Goal: Task Accomplishment & Management: Manage account settings

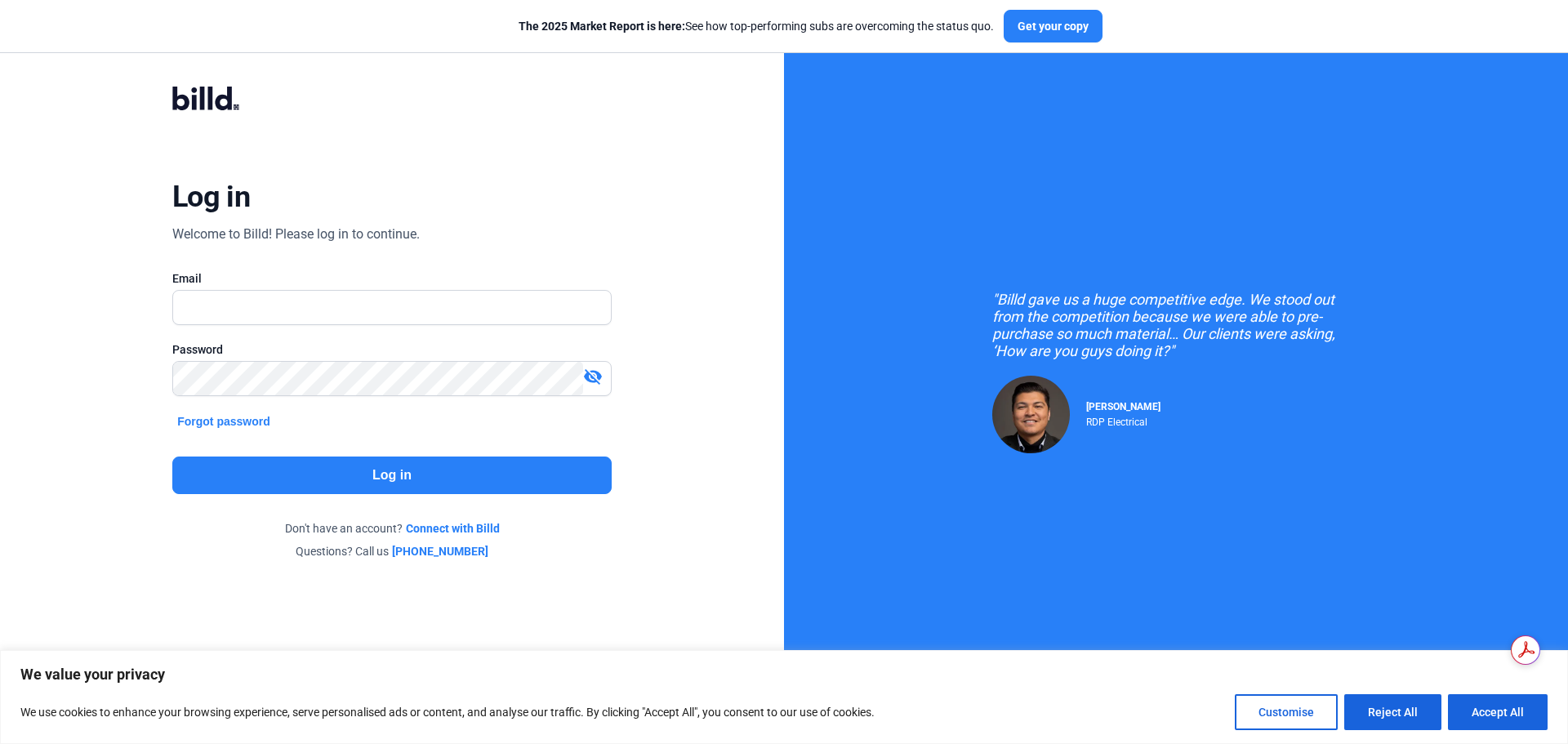
type input "[EMAIL_ADDRESS][DOMAIN_NAME]"
click at [330, 490] on button "Log in" at bounding box center [392, 475] width 440 height 38
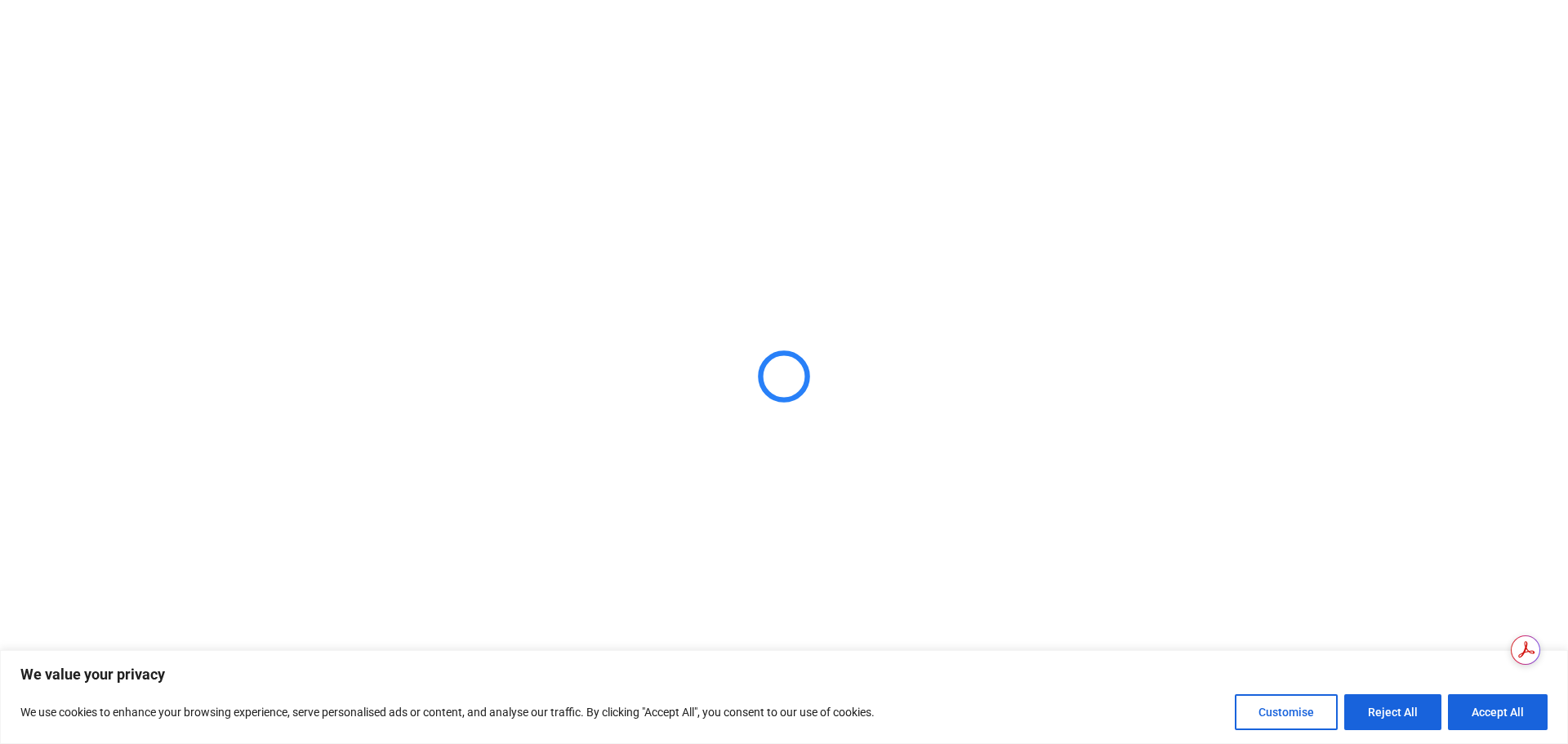
click at [1500, 697] on button "Accept All" at bounding box center [1498, 712] width 100 height 36
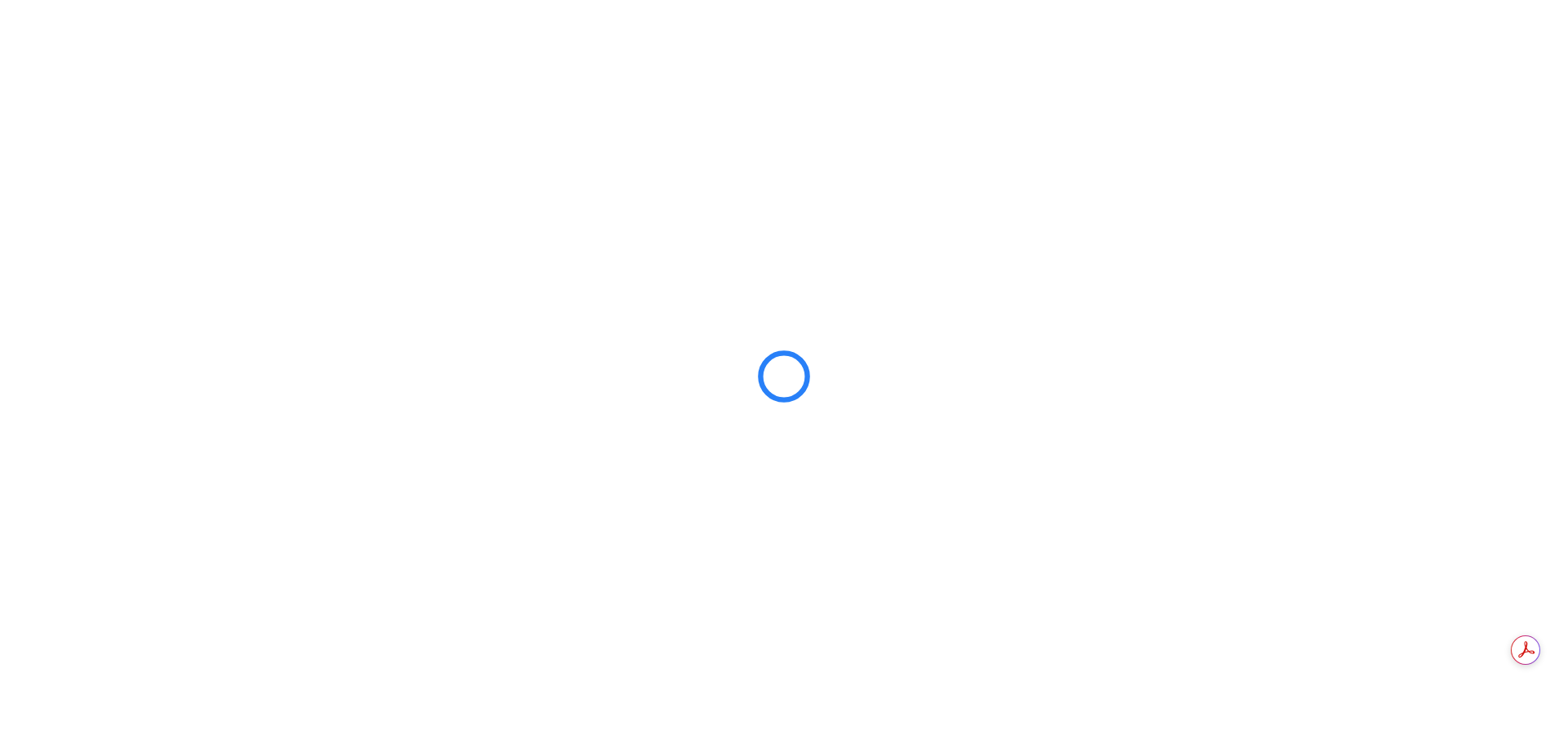
checkbox input "true"
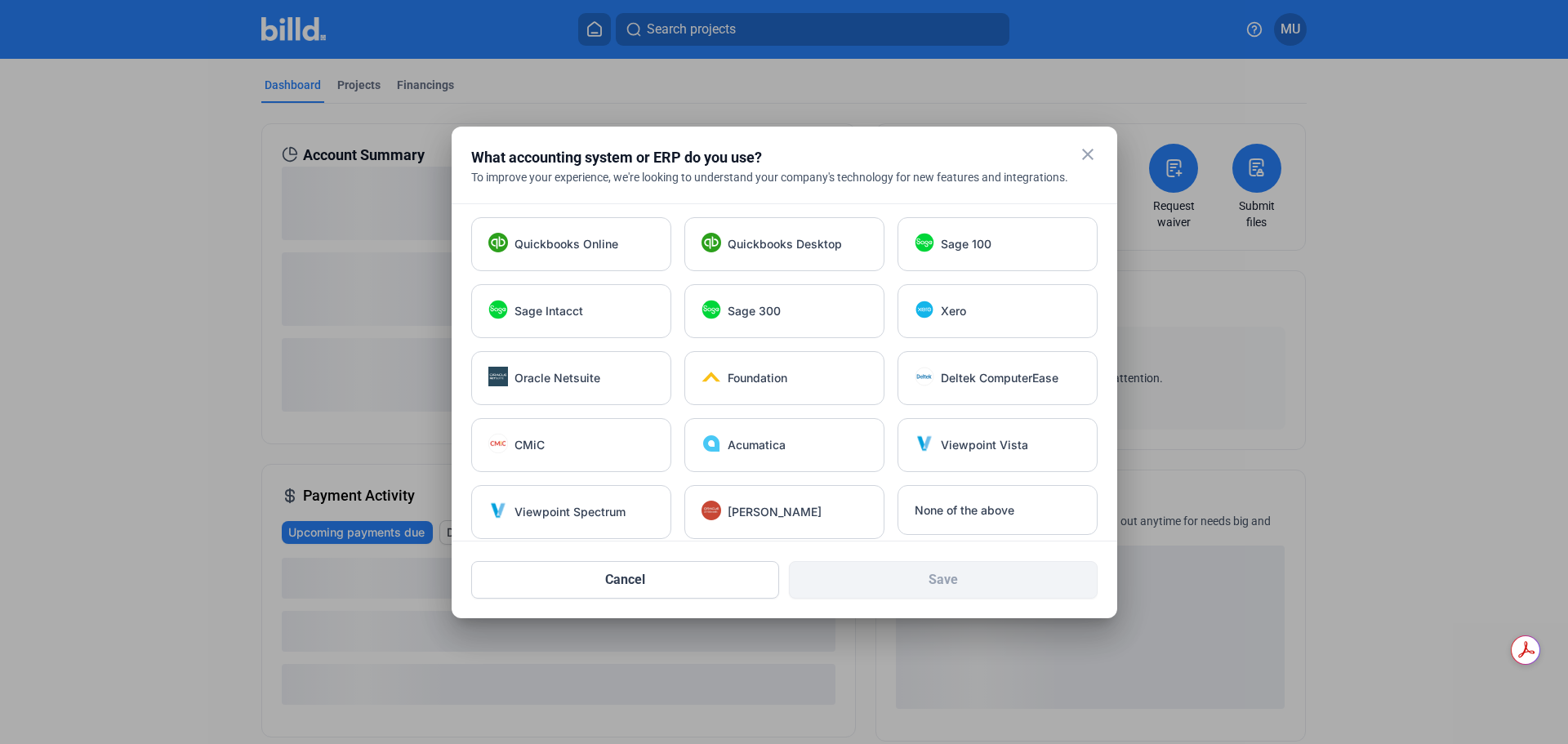
click at [1093, 166] on div "close" at bounding box center [1088, 156] width 19 height 23
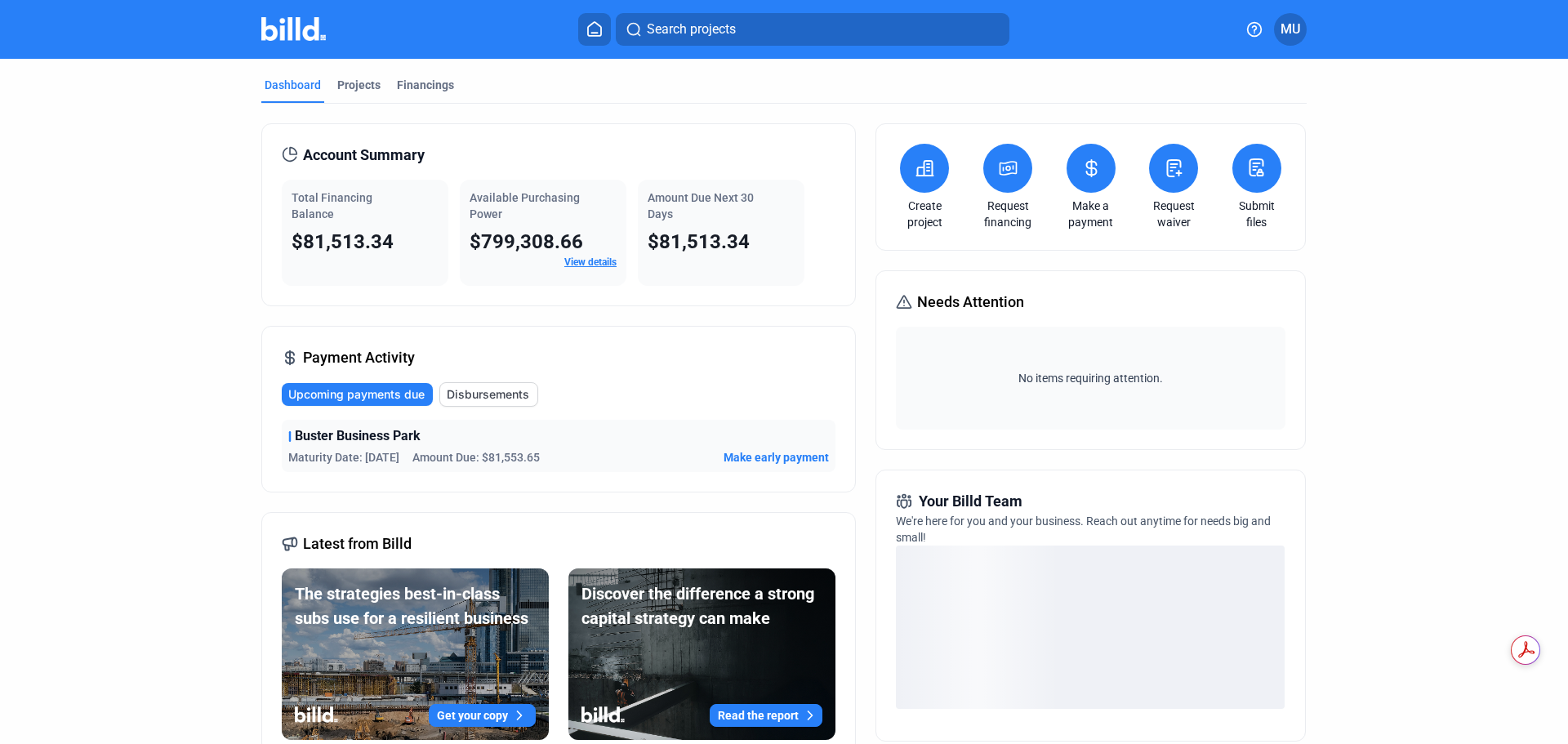
click at [1098, 167] on button at bounding box center [1091, 168] width 49 height 49
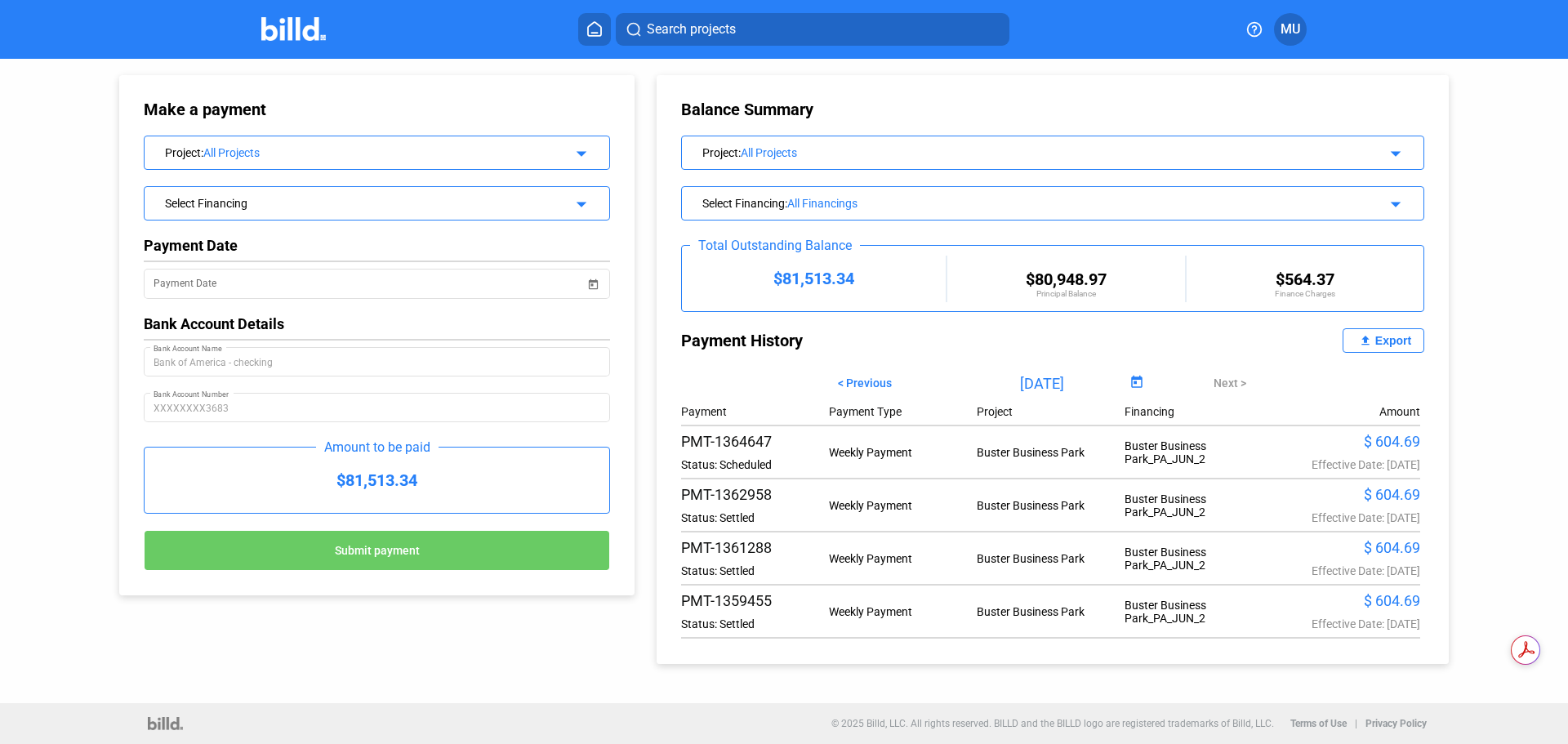
click at [389, 558] on span "Submit payment" at bounding box center [377, 551] width 85 height 13
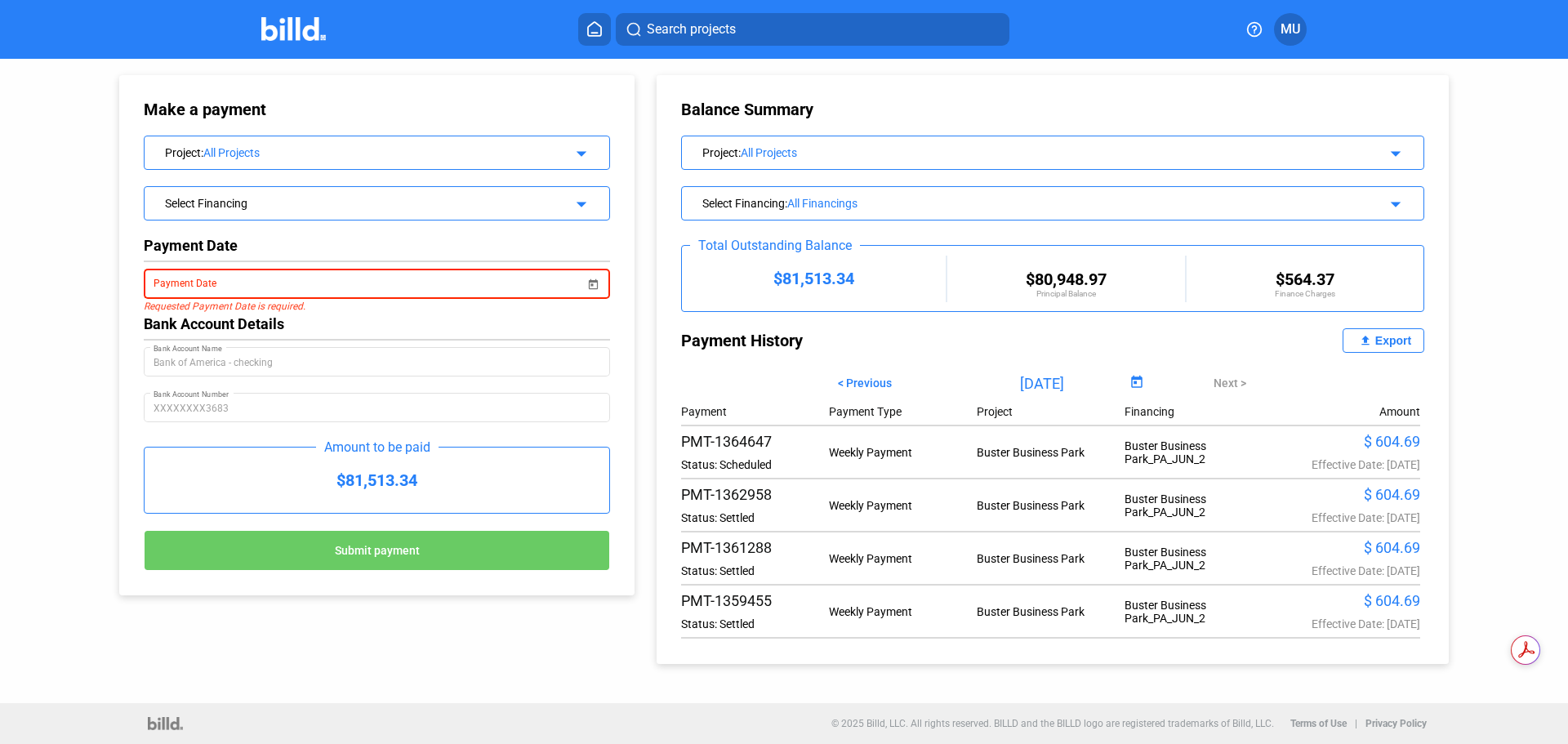
click at [372, 289] on input "Payment Date" at bounding box center [369, 284] width 431 height 19
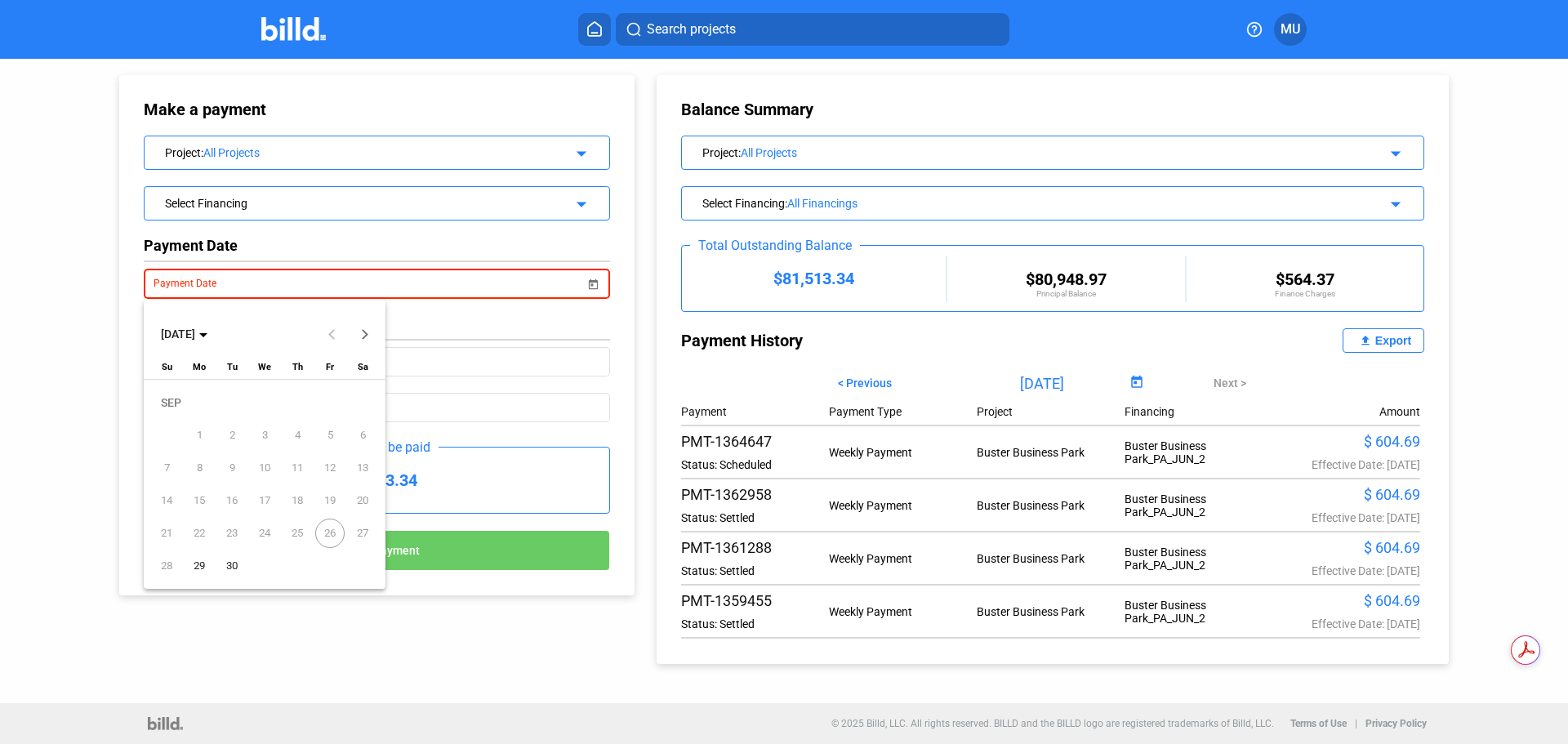
click at [334, 539] on span "26" at bounding box center [330, 533] width 30 height 30
click at [333, 539] on span "26" at bounding box center [330, 533] width 30 height 30
click at [330, 539] on span "26" at bounding box center [330, 533] width 30 height 30
click at [330, 536] on span "26" at bounding box center [330, 533] width 30 height 30
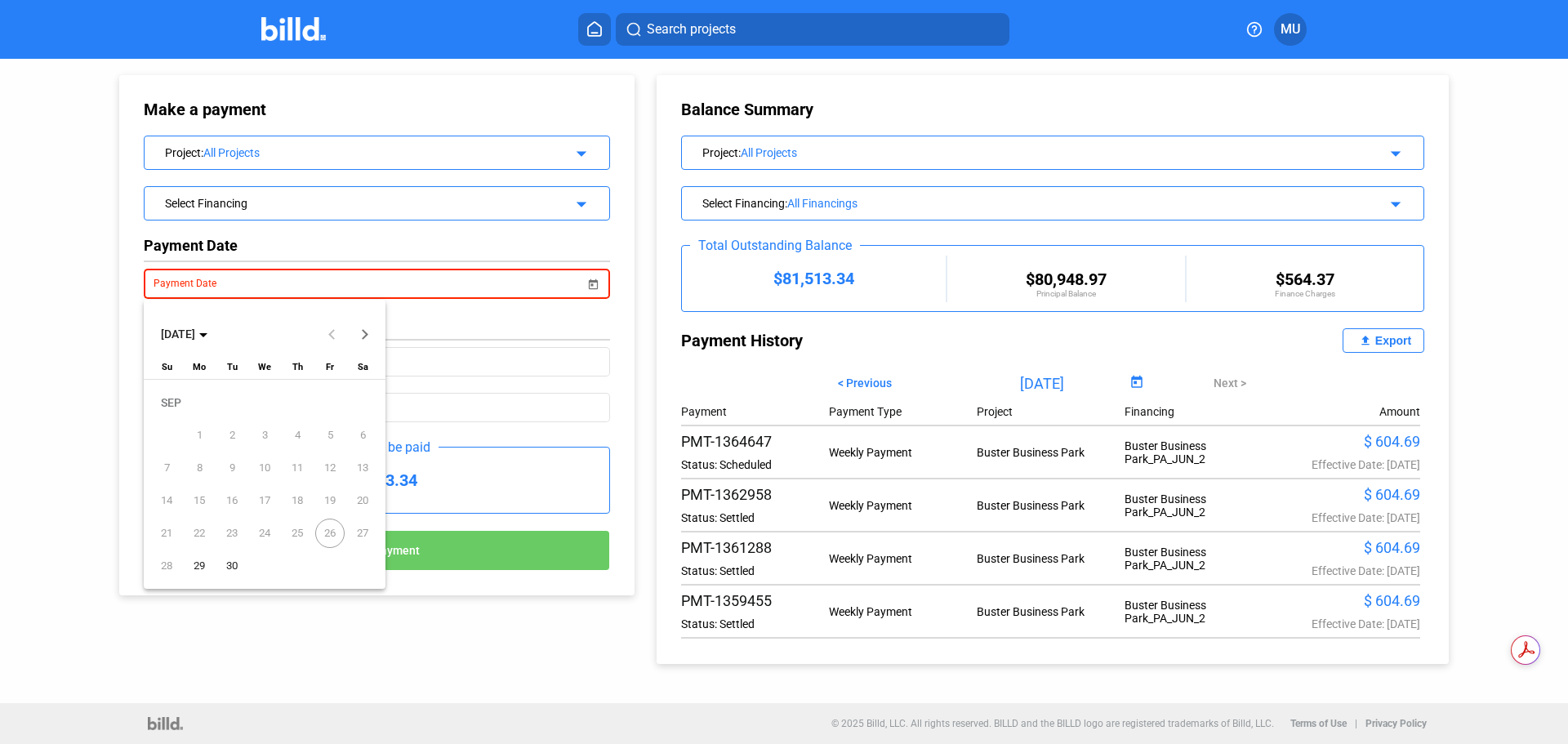
click at [302, 530] on span "25" at bounding box center [297, 533] width 30 height 30
click at [362, 532] on span "27" at bounding box center [363, 533] width 30 height 30
click at [205, 567] on span "29" at bounding box center [199, 567] width 30 height 30
type input "[DATE]"
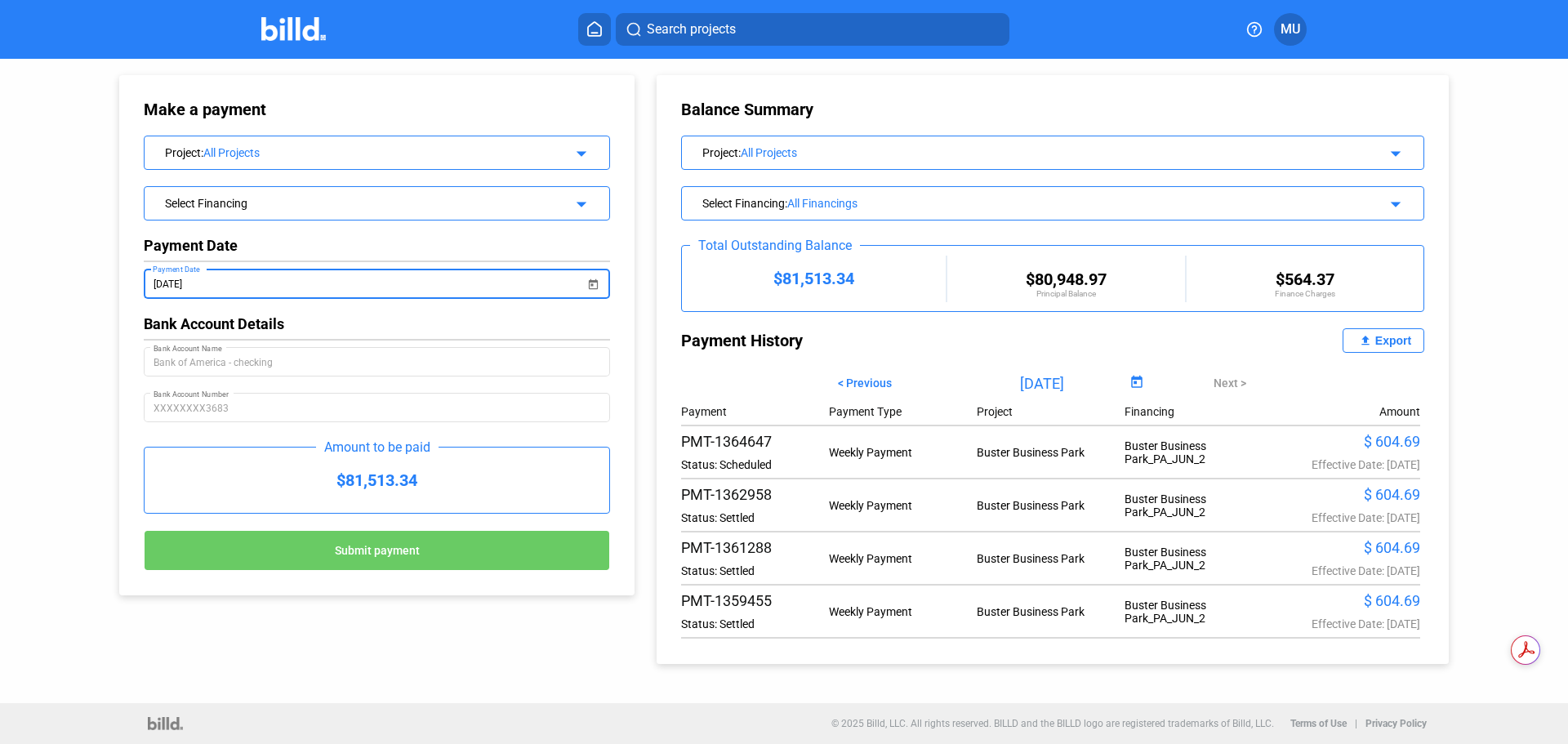
click at [357, 541] on button "Submit payment" at bounding box center [377, 550] width 467 height 41
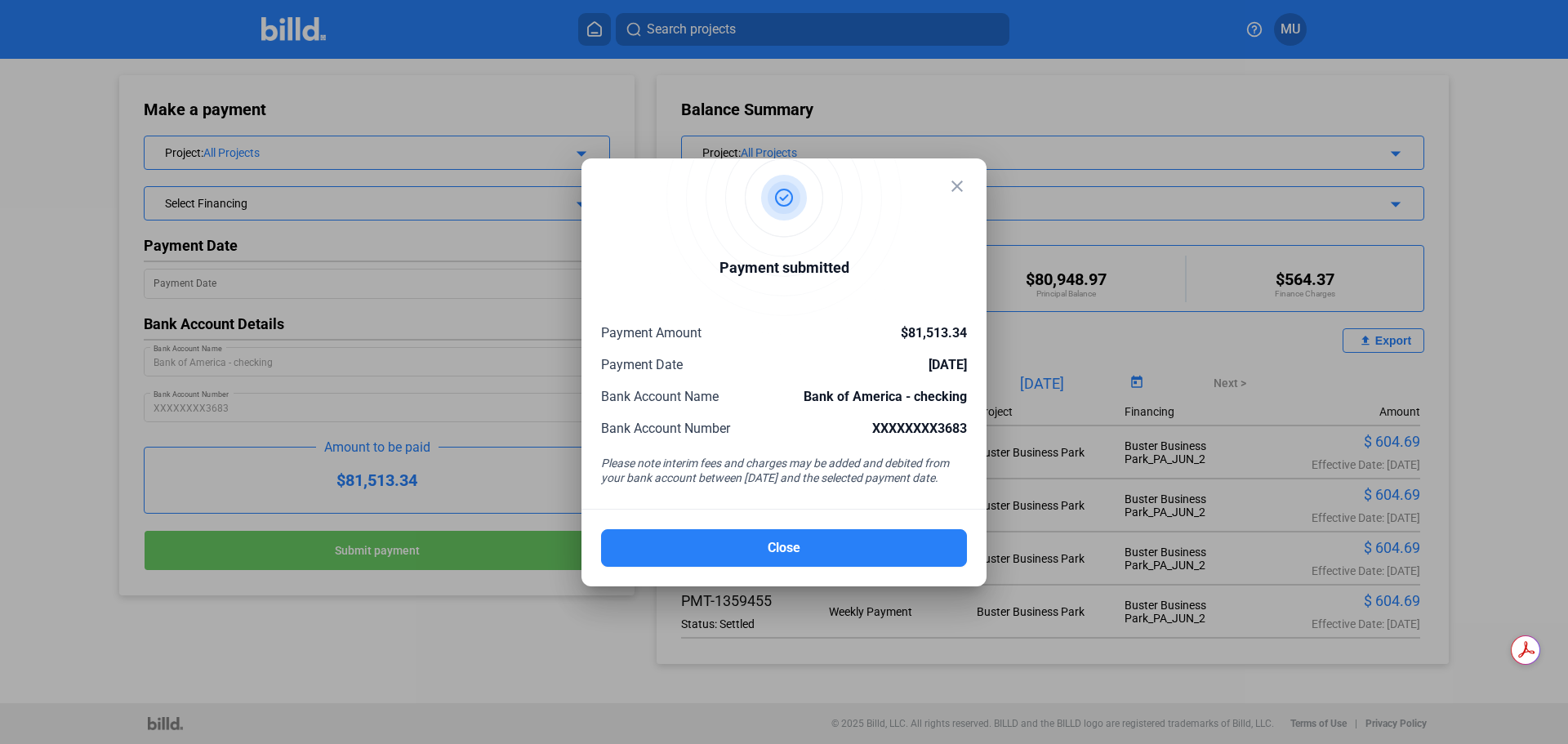
click at [796, 549] on button "Close" at bounding box center [784, 548] width 366 height 38
